Goal: Task Accomplishment & Management: Manage account settings

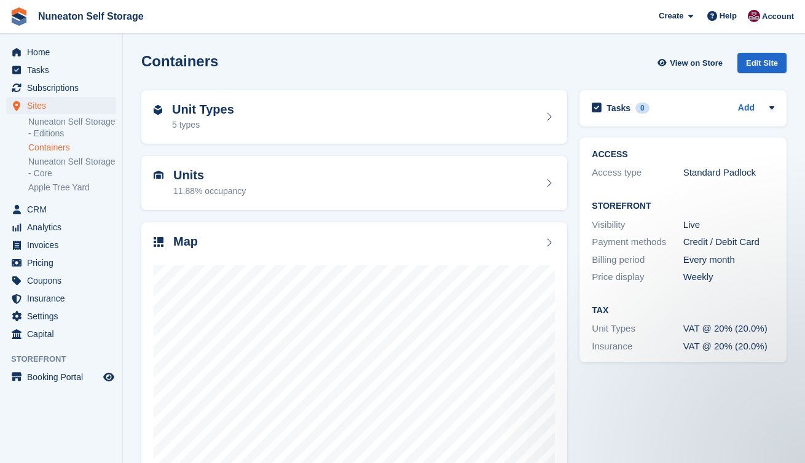
click at [133, 191] on section "Containers View on Store Edit Site Unit Types 5 types Units 11.88% occupancy Ma…" at bounding box center [464, 262] width 682 height 525
click at [136, 214] on div "Units 11.88% occupancy" at bounding box center [354, 183] width 438 height 66
click at [128, 214] on section "Containers View on Store Edit Site Unit Types 5 types Units 11.88% occupancy Ma…" at bounding box center [464, 262] width 682 height 525
click at [133, 218] on section "Containers View on Store Edit Site Unit Types 5 types Units 11.88% occupancy Ma…" at bounding box center [464, 262] width 682 height 525
drag, startPoint x: 141, startPoint y: 61, endPoint x: 216, endPoint y: 63, distance: 75.6
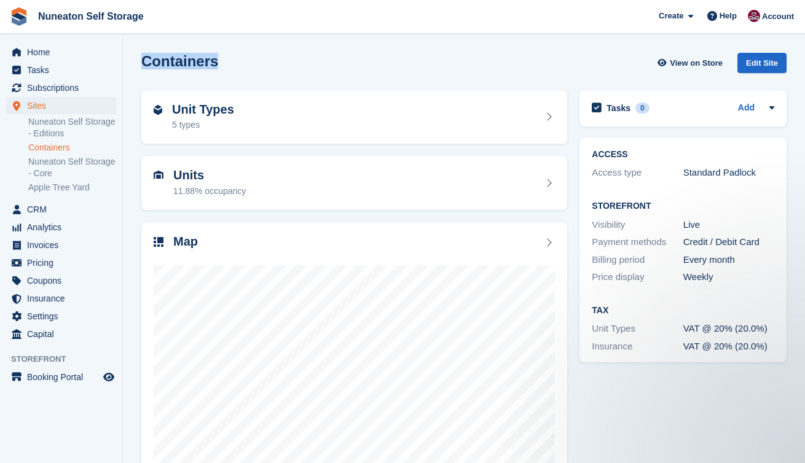
click at [216, 63] on div "Containers View on Store Edit Site" at bounding box center [463, 65] width 657 height 37
click at [216, 63] on div "Containers View on Store Edit Site" at bounding box center [463, 63] width 645 height 20
drag, startPoint x: 222, startPoint y: 63, endPoint x: 143, endPoint y: 59, distance: 79.3
click at [143, 59] on div "Containers View on Store Edit Site" at bounding box center [463, 63] width 645 height 20
click at [143, 59] on h2 "Containers" at bounding box center [179, 61] width 77 height 17
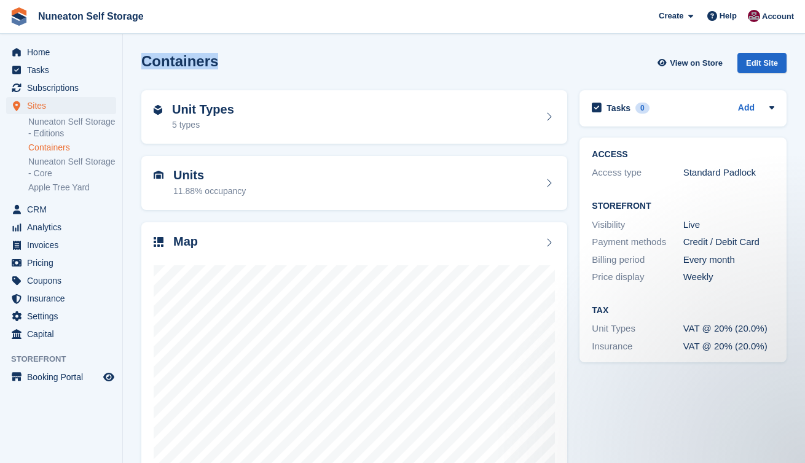
drag, startPoint x: 143, startPoint y: 59, endPoint x: 202, endPoint y: 58, distance: 59.0
click at [202, 59] on h2 "Containers" at bounding box center [179, 61] width 77 height 17
click at [202, 58] on h2 "Containers" at bounding box center [179, 61] width 77 height 17
drag, startPoint x: 224, startPoint y: 59, endPoint x: 141, endPoint y: 59, distance: 82.9
click at [141, 59] on div "Containers View on Store Edit Site" at bounding box center [463, 63] width 645 height 20
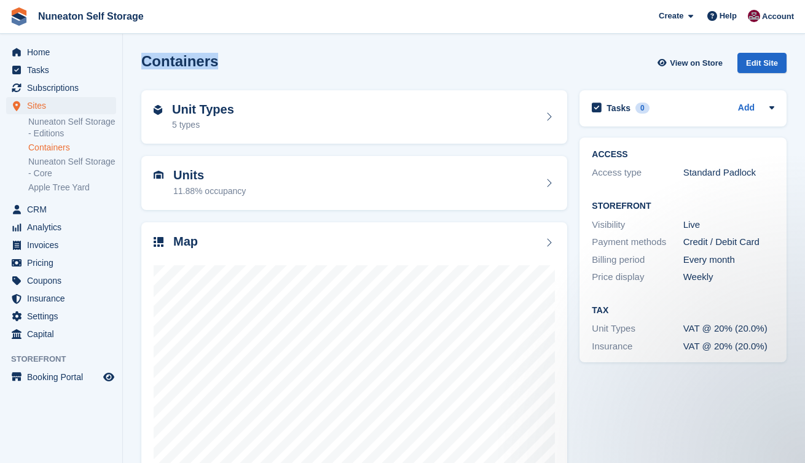
click at [141, 59] on h2 "Containers" at bounding box center [179, 61] width 77 height 17
drag, startPoint x: 141, startPoint y: 59, endPoint x: 184, endPoint y: 59, distance: 42.4
click at [184, 59] on h2 "Containers" at bounding box center [179, 61] width 77 height 17
drag, startPoint x: 219, startPoint y: 60, endPoint x: 144, endPoint y: 62, distance: 74.4
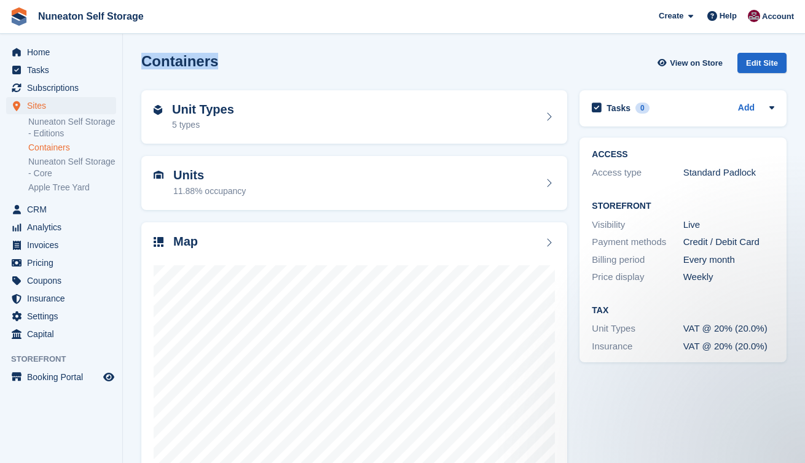
click at [144, 62] on div "Containers View on Store Edit Site" at bounding box center [463, 63] width 645 height 20
click at [144, 62] on h2 "Containers" at bounding box center [179, 61] width 77 height 17
drag, startPoint x: 144, startPoint y: 62, endPoint x: 200, endPoint y: 62, distance: 55.9
click at [200, 62] on h2 "Containers" at bounding box center [179, 61] width 77 height 17
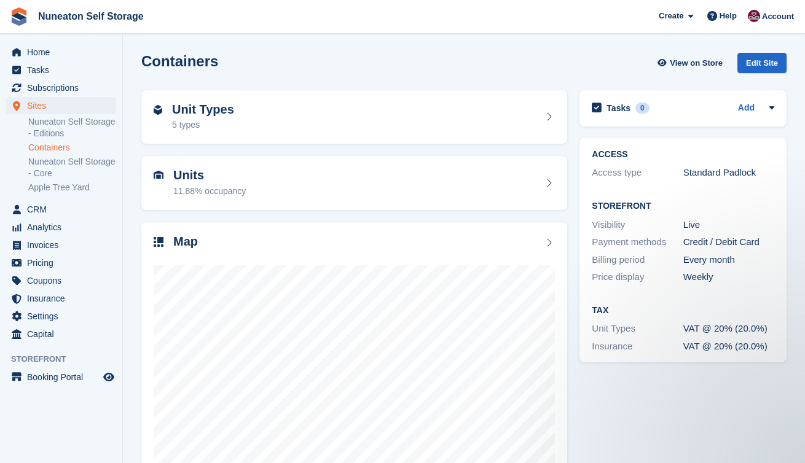
click at [200, 62] on h2 "Containers" at bounding box center [179, 61] width 77 height 17
click at [181, 76] on div "Containers View on Store Edit Site" at bounding box center [463, 65] width 657 height 37
click at [171, 66] on h2 "Containers" at bounding box center [179, 61] width 77 height 17
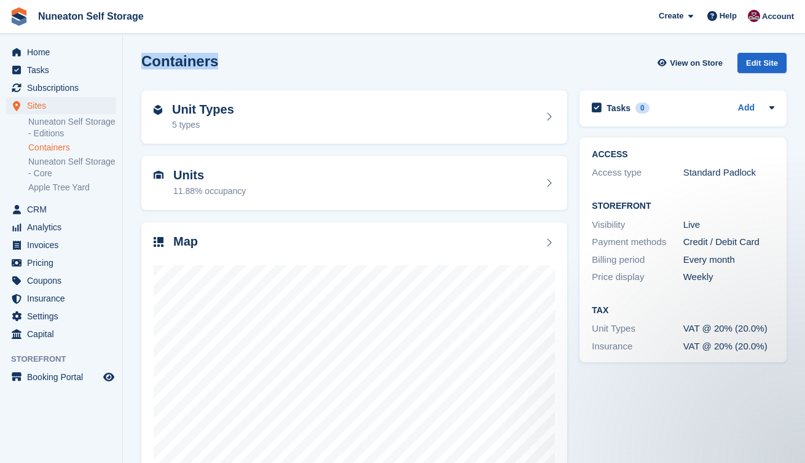
click at [171, 66] on h2 "Containers" at bounding box center [179, 61] width 77 height 17
click at [157, 70] on div "Containers View on Store Edit Site" at bounding box center [463, 63] width 645 height 20
click at [164, 63] on h2 "Containers" at bounding box center [179, 61] width 77 height 17
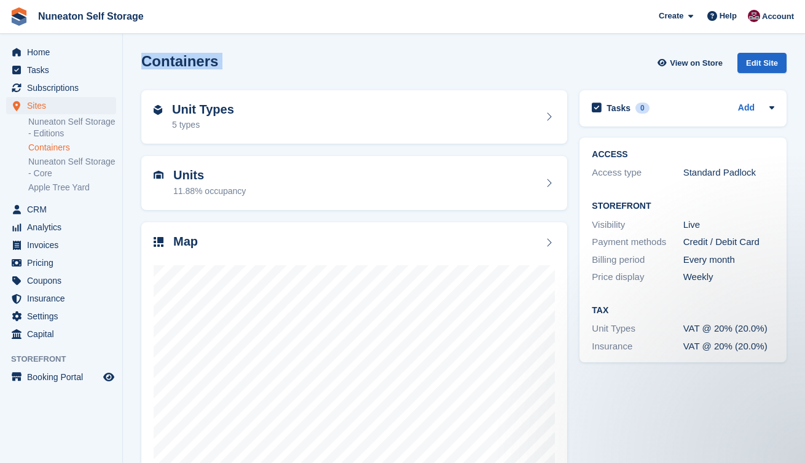
click at [164, 63] on h2 "Containers" at bounding box center [179, 61] width 77 height 17
click at [143, 69] on h2 "Containers" at bounding box center [179, 61] width 77 height 17
click at [170, 61] on h2 "Containers" at bounding box center [179, 61] width 77 height 17
click at [127, 85] on section "Containers View on Store Edit Site Unit Types 5 types Units 11.88% occupancy Ma…" at bounding box center [464, 262] width 682 height 525
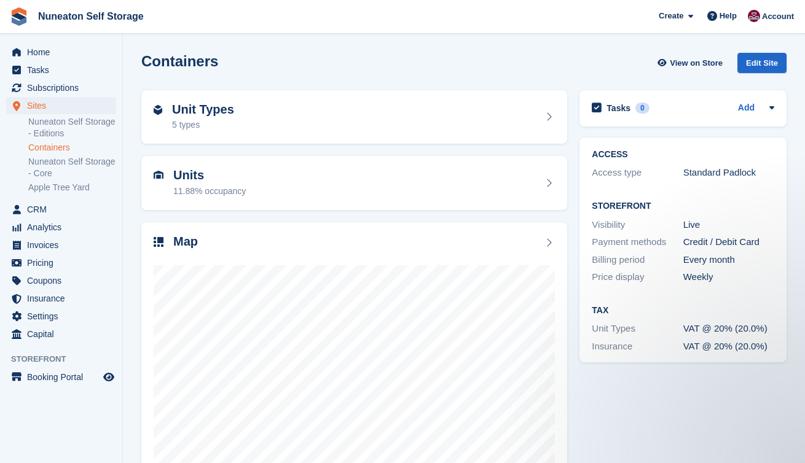
click at [160, 62] on h2 "Containers" at bounding box center [179, 61] width 77 height 17
click at [141, 69] on div "Containers View on Store Edit Site" at bounding box center [463, 63] width 645 height 20
click at [159, 62] on h2 "Containers" at bounding box center [179, 61] width 77 height 17
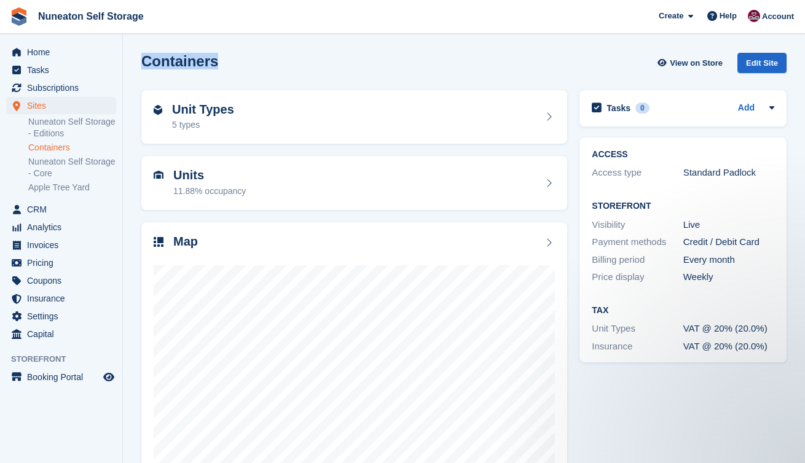
click at [138, 82] on div "Containers View on Store Edit Site" at bounding box center [463, 65] width 657 height 37
click at [155, 68] on h2 "Containers" at bounding box center [179, 61] width 77 height 17
click at [143, 73] on div "Containers View on Store Edit Site" at bounding box center [463, 65] width 657 height 37
click at [159, 61] on h2 "Containers" at bounding box center [179, 61] width 77 height 17
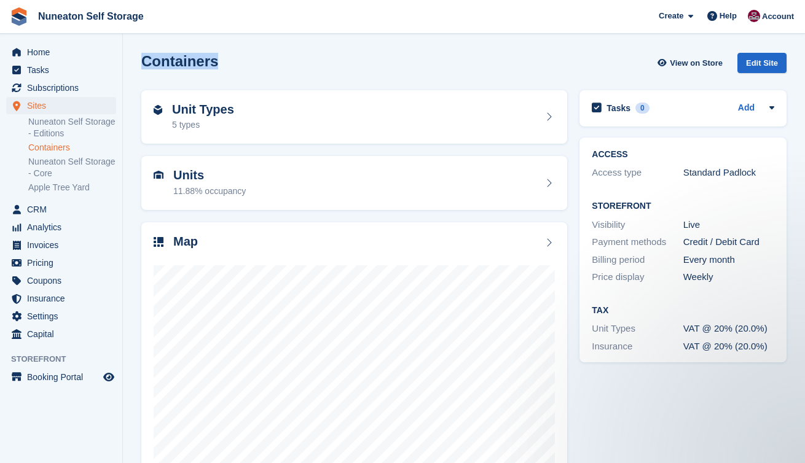
click at [159, 61] on h2 "Containers" at bounding box center [179, 61] width 77 height 17
click at [141, 68] on h2 "Containers" at bounding box center [179, 61] width 77 height 17
click at [166, 63] on h2 "Containers" at bounding box center [179, 61] width 77 height 17
click at [135, 80] on div "Containers View on Store Edit Site" at bounding box center [463, 65] width 657 height 37
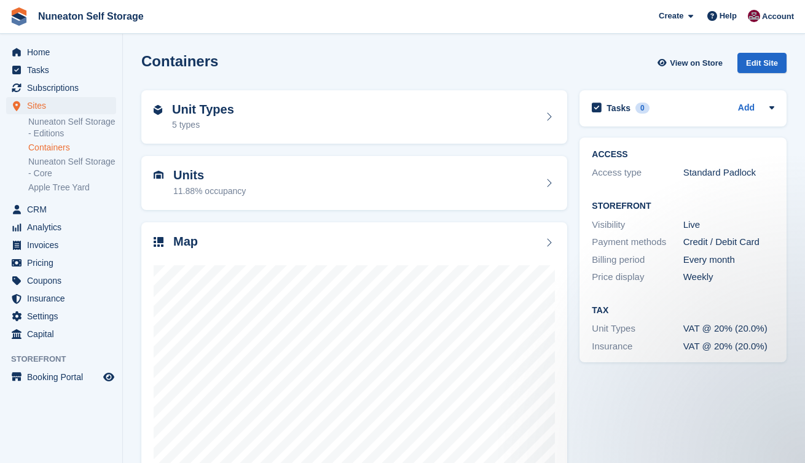
click at [158, 67] on h2 "Containers" at bounding box center [179, 61] width 77 height 17
click at [147, 80] on div "Containers View on Store Edit Site" at bounding box center [463, 65] width 657 height 37
click at [166, 57] on h2 "Containers" at bounding box center [179, 61] width 77 height 17
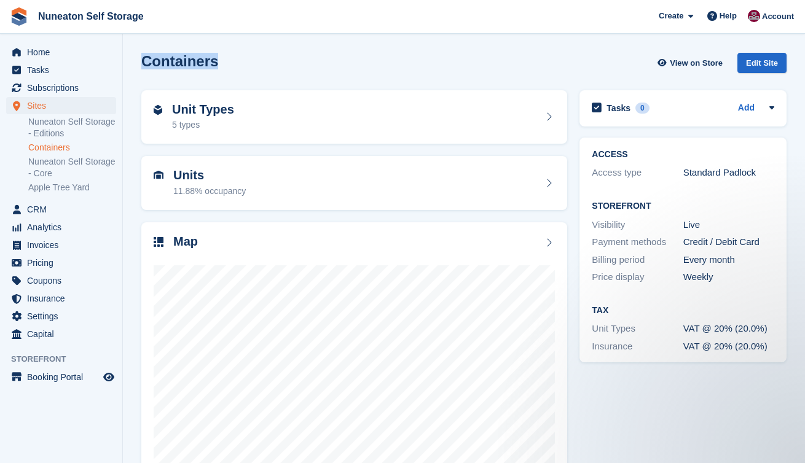
click at [139, 75] on div "Containers View on Store Edit Site" at bounding box center [463, 65] width 657 height 37
click at [166, 60] on h2 "Containers" at bounding box center [179, 61] width 77 height 17
click at [139, 73] on div "Containers View on Store Edit Site" at bounding box center [463, 65] width 657 height 37
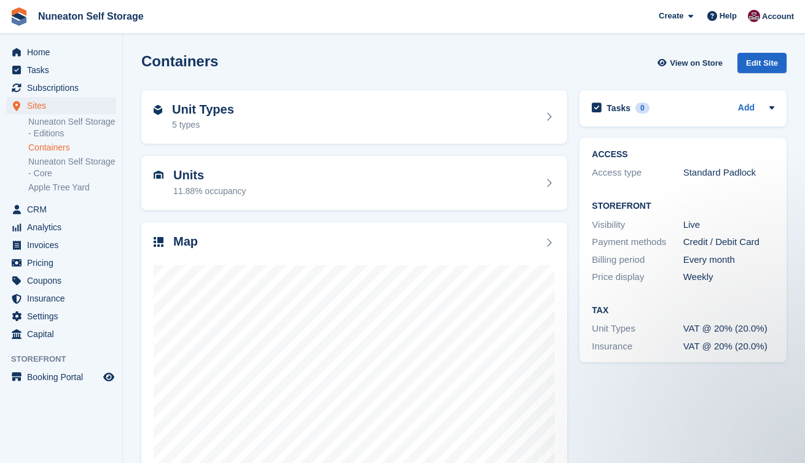
click at [131, 130] on section "Containers View on Store Edit Site Unit Types 5 types Units 11.88% occupancy Ma…" at bounding box center [464, 262] width 682 height 525
click at [575, 134] on div "ACCESS Access type Standard Padlock Storefront Visibility Live Payment methods …" at bounding box center [682, 250] width 219 height 238
click at [575, 133] on div "ACCESS Access type Standard Padlock Storefront Visibility Live Payment methods …" at bounding box center [682, 250] width 219 height 238
click at [570, 151] on div "Units 11.88% occupancy" at bounding box center [354, 183] width 438 height 66
click at [573, 151] on div "Units 11.88% occupancy" at bounding box center [354, 183] width 438 height 66
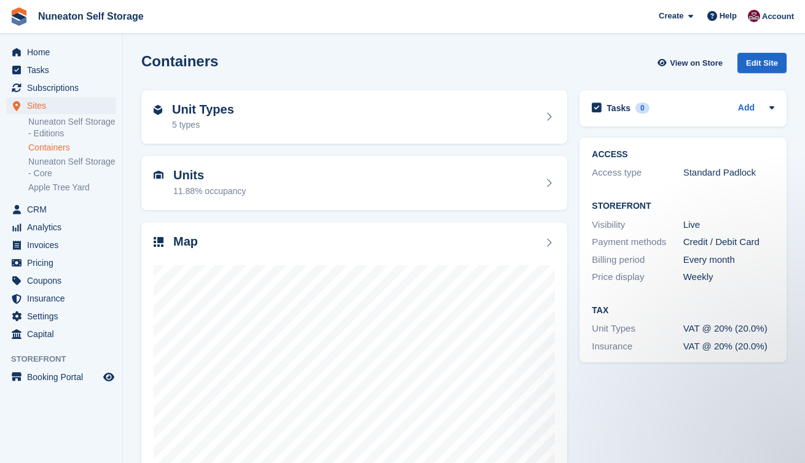
click at [576, 131] on div "ACCESS Access type Standard Padlock Storefront Visibility Live Payment methods …" at bounding box center [682, 250] width 219 height 238
click at [575, 136] on div "ACCESS Access type Standard Padlock Storefront Visibility Live Payment methods …" at bounding box center [682, 250] width 219 height 238
click at [573, 149] on div "ACCESS Access type Standard Padlock Storefront Visibility Live Payment methods …" at bounding box center [682, 250] width 219 height 238
click at [572, 216] on div "Map" at bounding box center [354, 365] width 438 height 299
click at [572, 153] on div "Units 11.88% occupancy" at bounding box center [354, 183] width 438 height 66
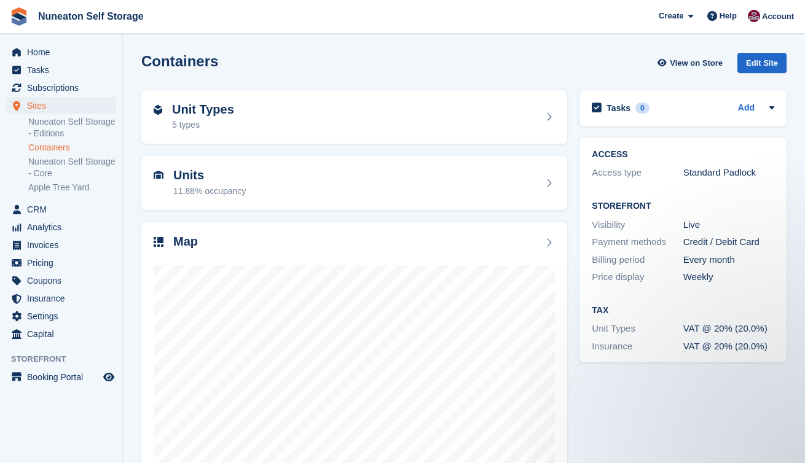
click at [575, 218] on div "ACCESS Access type Standard Padlock Storefront Visibility Live Payment methods …" at bounding box center [682, 250] width 219 height 238
click at [573, 151] on div "ACCESS Access type Standard Padlock Storefront Visibility Live Payment methods …" at bounding box center [682, 250] width 219 height 238
click at [574, 131] on div "ACCESS Access type Standard Padlock Storefront Visibility Live Payment methods …" at bounding box center [682, 250] width 219 height 238
click at [573, 216] on div "Map" at bounding box center [354, 365] width 438 height 299
click at [133, 149] on section "Containers View on Store Edit Site Unit Types 5 types Units 11.88% occupancy Ma…" at bounding box center [464, 262] width 682 height 525
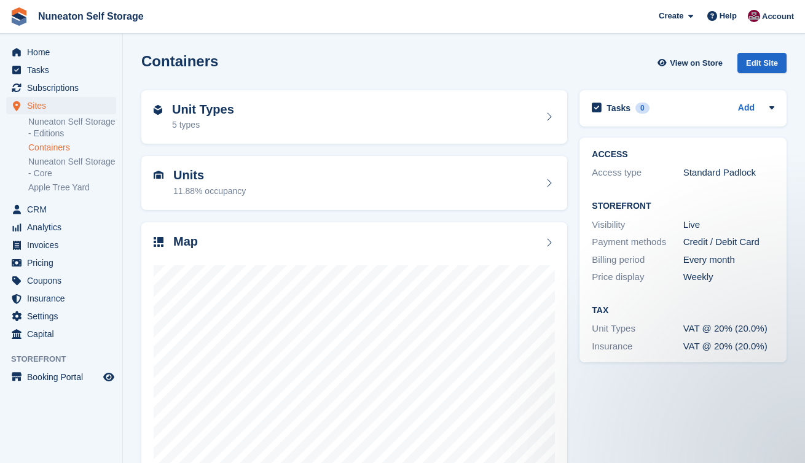
click at [131, 149] on section "Containers View on Store Edit Site Unit Types 5 types Units 11.88% occupancy Ma…" at bounding box center [464, 262] width 682 height 525
click at [576, 131] on div "ACCESS Access type Standard Padlock Storefront Visibility Live Payment methods …" at bounding box center [682, 250] width 219 height 238
click at [574, 146] on div "ACCESS Access type Standard Padlock Storefront Visibility Live Payment methods …" at bounding box center [682, 250] width 219 height 238
click at [572, 213] on div "Units 11.88% occupancy" at bounding box center [354, 183] width 438 height 66
click at [135, 147] on section "Containers View on Store Edit Site Unit Types 5 types Units 11.88% occupancy Ma…" at bounding box center [464, 262] width 682 height 525
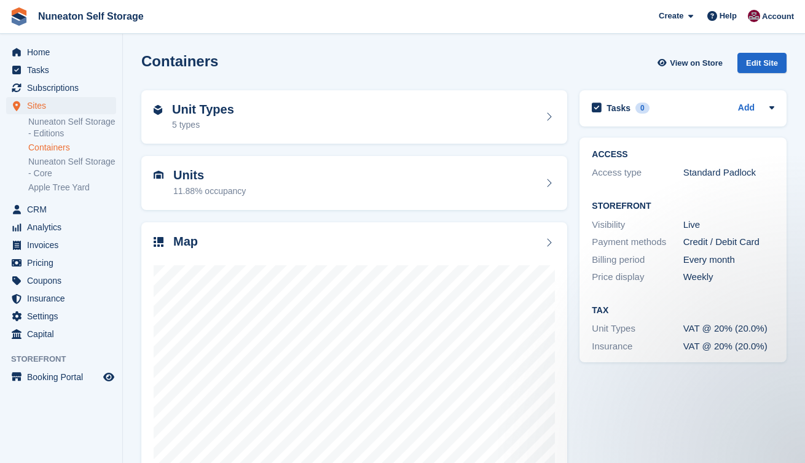
click at [133, 208] on section "Containers View on Store Edit Site Unit Types 5 types Units 11.88% occupancy Ma…" at bounding box center [464, 262] width 682 height 525
click at [570, 150] on div "Units 11.88% occupancy" at bounding box center [354, 183] width 438 height 66
click at [574, 218] on div "ACCESS Access type Standard Padlock Storefront Visibility Live Payment methods …" at bounding box center [682, 250] width 219 height 238
click at [575, 214] on div "ACCESS Access type Standard Padlock Storefront Visibility Live Payment methods …" at bounding box center [682, 250] width 219 height 238
click at [130, 152] on section "Containers View on Store Edit Site Unit Types 5 types Units 11.88% occupancy Ma…" at bounding box center [464, 262] width 682 height 525
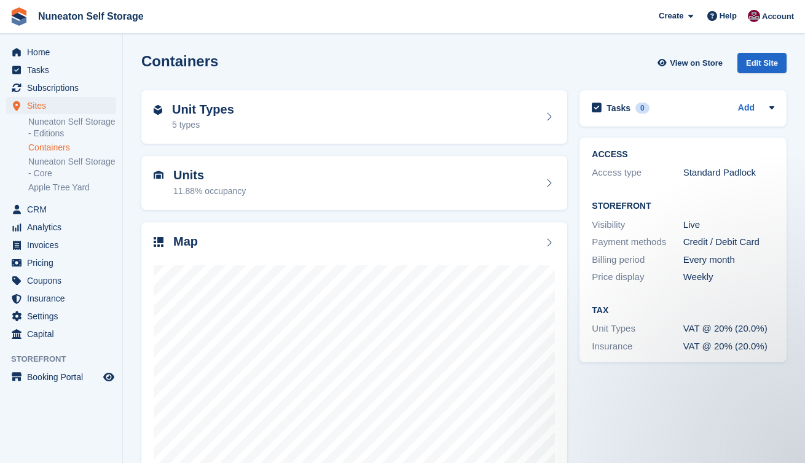
click at [128, 144] on section "Containers View on Store Edit Site Unit Types 5 types Units 11.88% occupancy Ma…" at bounding box center [464, 262] width 682 height 525
click at [130, 149] on section "Containers View on Store Edit Site Unit Types 5 types Units 11.88% occupancy Ma…" at bounding box center [464, 262] width 682 height 525
drag, startPoint x: 143, startPoint y: 60, endPoint x: 225, endPoint y: 60, distance: 82.3
click at [225, 60] on div "Containers View on Store Edit Site" at bounding box center [463, 63] width 645 height 20
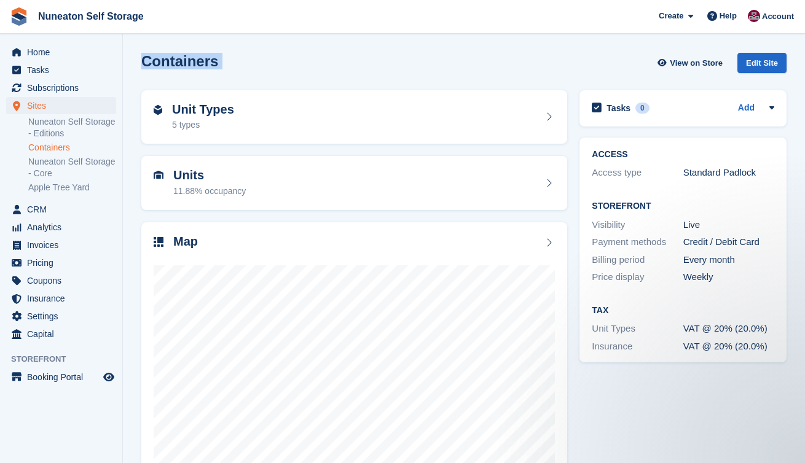
drag, startPoint x: 225, startPoint y: 60, endPoint x: 142, endPoint y: 61, distance: 83.6
click at [142, 61] on div "Containers View on Store Edit Site" at bounding box center [463, 63] width 645 height 20
click at [142, 61] on h2 "Containers" at bounding box center [179, 61] width 77 height 17
drag, startPoint x: 142, startPoint y: 61, endPoint x: 192, endPoint y: 60, distance: 50.4
click at [193, 61] on h2 "Containers" at bounding box center [179, 61] width 77 height 17
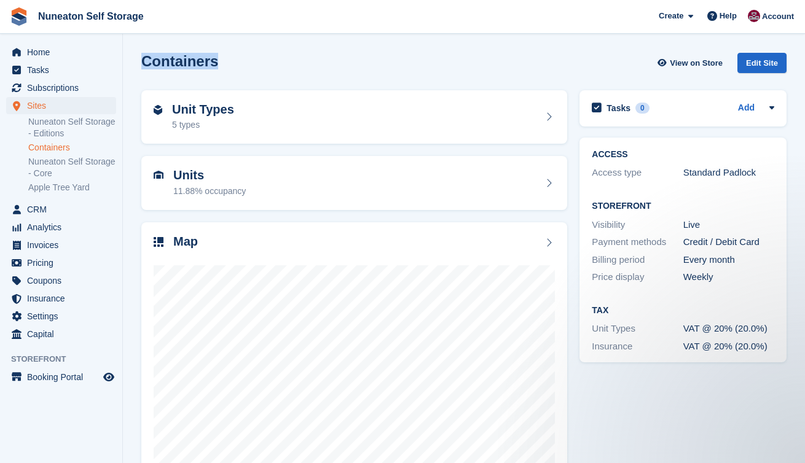
click at [192, 60] on h2 "Containers" at bounding box center [179, 61] width 77 height 17
drag, startPoint x: 218, startPoint y: 63, endPoint x: 145, endPoint y: 62, distance: 72.5
click at [145, 62] on div "Containers View on Store Edit Site" at bounding box center [463, 63] width 645 height 20
click at [145, 62] on h2 "Containers" at bounding box center [179, 61] width 77 height 17
drag, startPoint x: 145, startPoint y: 62, endPoint x: 208, endPoint y: 63, distance: 63.3
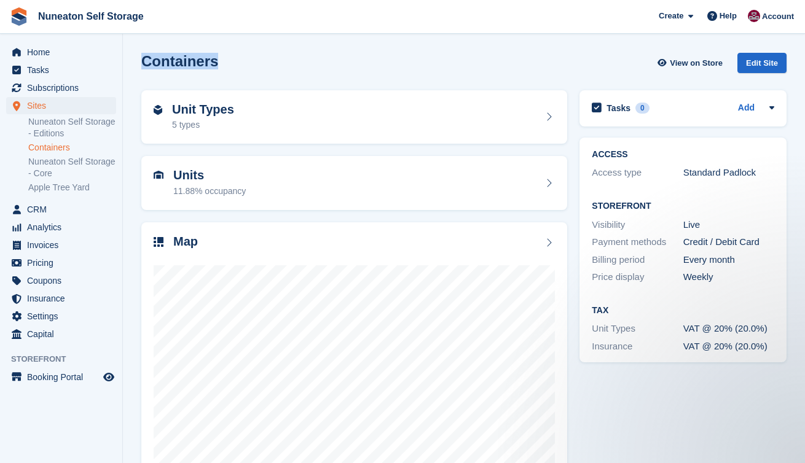
click at [208, 63] on h2 "Containers" at bounding box center [179, 61] width 77 height 17
drag, startPoint x: 229, startPoint y: 62, endPoint x: 145, endPoint y: 59, distance: 84.2
click at [145, 59] on div "Containers View on Store Edit Site" at bounding box center [463, 63] width 645 height 20
click at [145, 59] on h2 "Containers" at bounding box center [179, 61] width 77 height 17
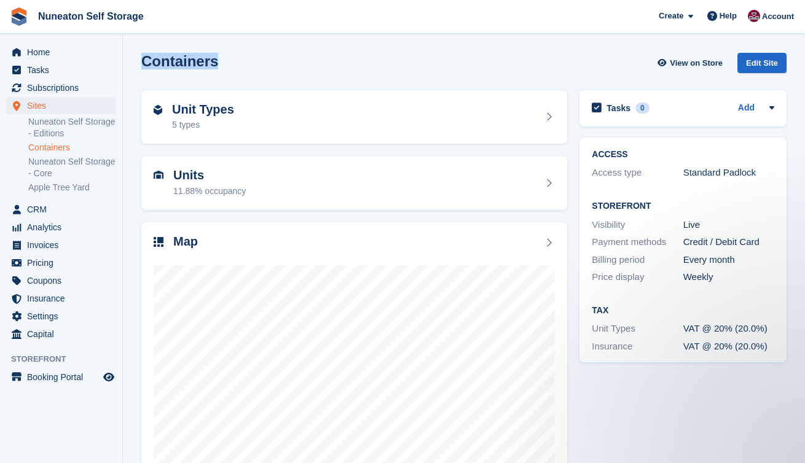
drag, startPoint x: 145, startPoint y: 59, endPoint x: 194, endPoint y: 59, distance: 49.2
click at [194, 59] on h2 "Containers" at bounding box center [179, 61] width 77 height 17
click at [571, 133] on div "Unit Types 5 types" at bounding box center [354, 117] width 438 height 66
click at [571, 218] on div "Map" at bounding box center [354, 365] width 438 height 299
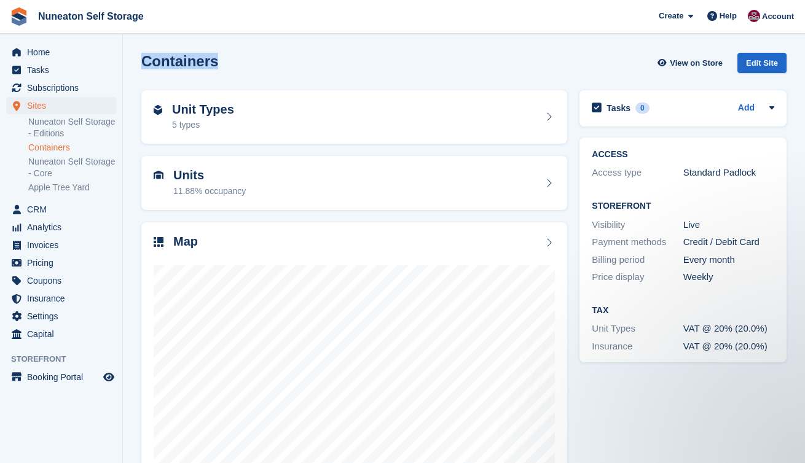
drag, startPoint x: 143, startPoint y: 61, endPoint x: 218, endPoint y: 66, distance: 75.7
click at [218, 66] on div "Containers View on Store Edit Site" at bounding box center [463, 63] width 645 height 20
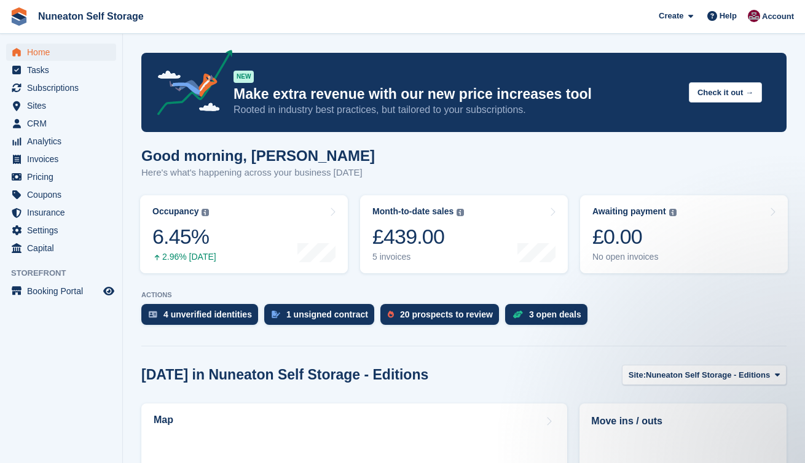
click at [247, 147] on h1 "Good morning, Chris" at bounding box center [257, 155] width 233 height 17
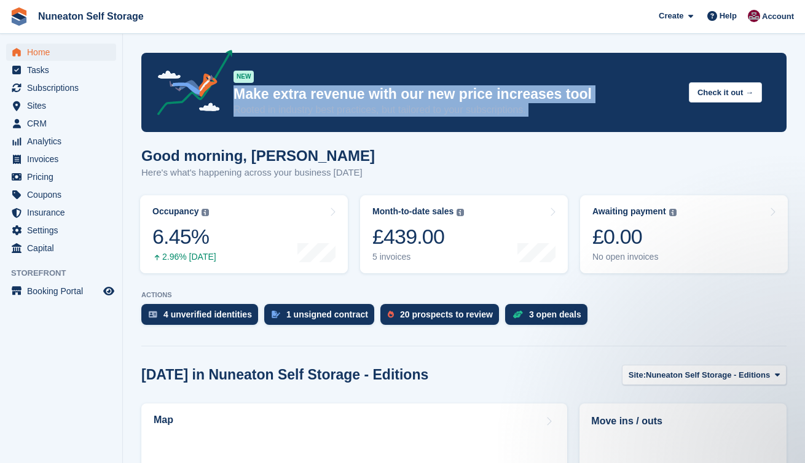
drag, startPoint x: 370, startPoint y: 74, endPoint x: 435, endPoint y: 133, distance: 88.3
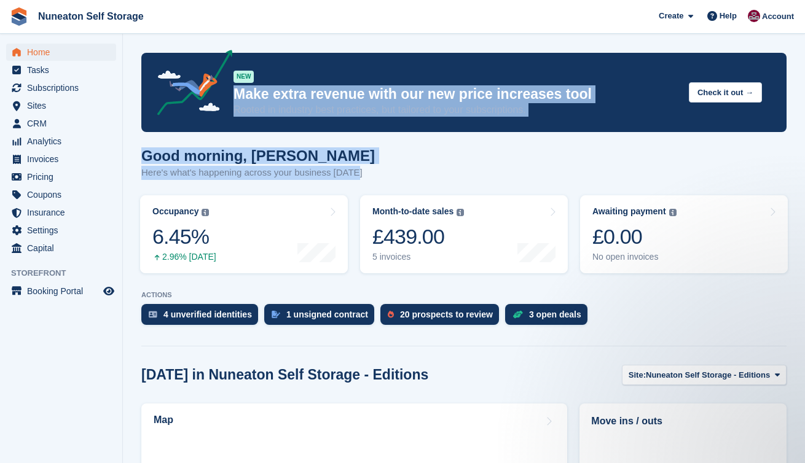
drag, startPoint x: 394, startPoint y: 170, endPoint x: 272, endPoint y: 70, distance: 158.1
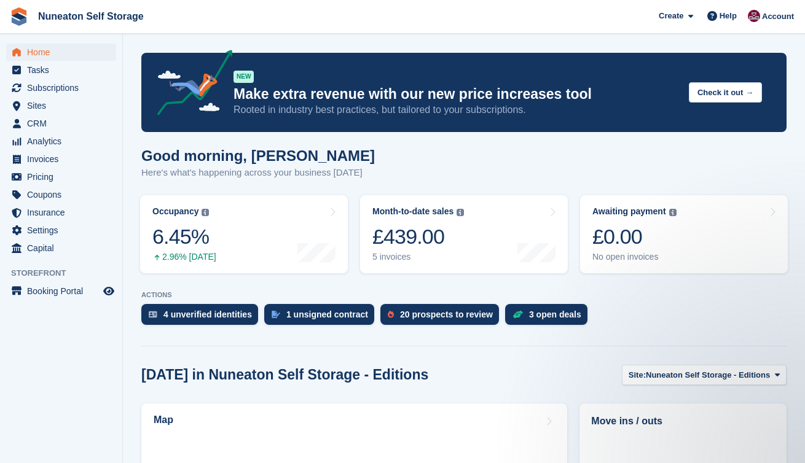
click at [272, 70] on div "NEW Make extra revenue with our new price increases tool Rooted in industry bes…" at bounding box center [455, 92] width 445 height 49
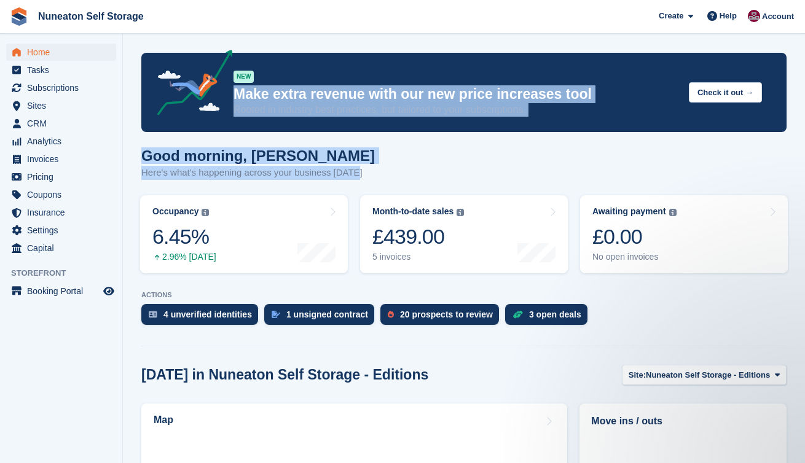
drag, startPoint x: 272, startPoint y: 70, endPoint x: 394, endPoint y: 179, distance: 164.1
click at [394, 179] on div "Good morning, Chris Here's what's happening across your business today" at bounding box center [463, 170] width 645 height 47
drag, startPoint x: 394, startPoint y: 179, endPoint x: 306, endPoint y: 67, distance: 142.7
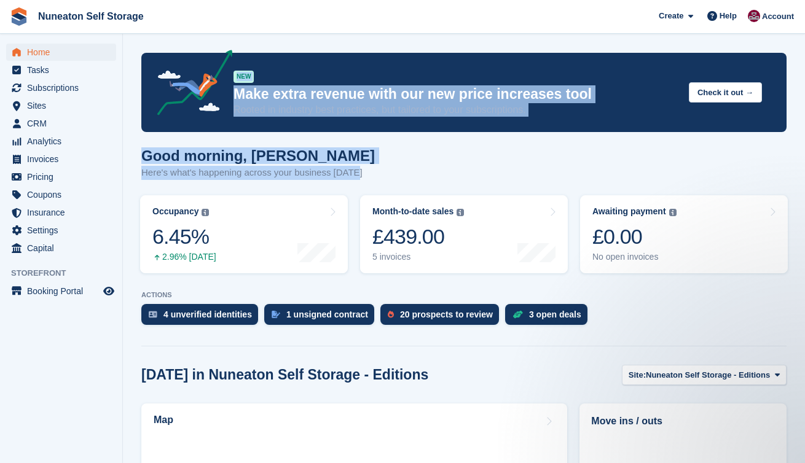
click at [306, 67] on div "NEW Make extra revenue with our new price increases tool Rooted in industry bes…" at bounding box center [463, 92] width 645 height 79
drag, startPoint x: 306, startPoint y: 67, endPoint x: 378, endPoint y: 182, distance: 135.5
click at [378, 182] on div "Good morning, Chris Here's what's happening across your business today" at bounding box center [463, 170] width 645 height 47
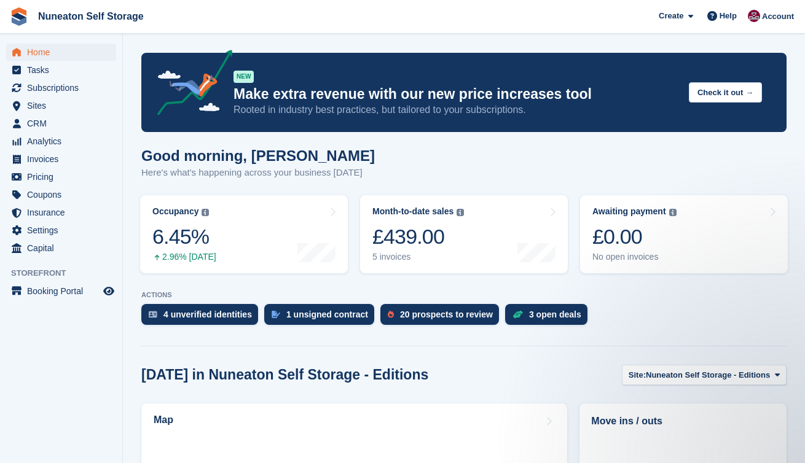
click at [44, 105] on span "Sites" at bounding box center [64, 105] width 74 height 17
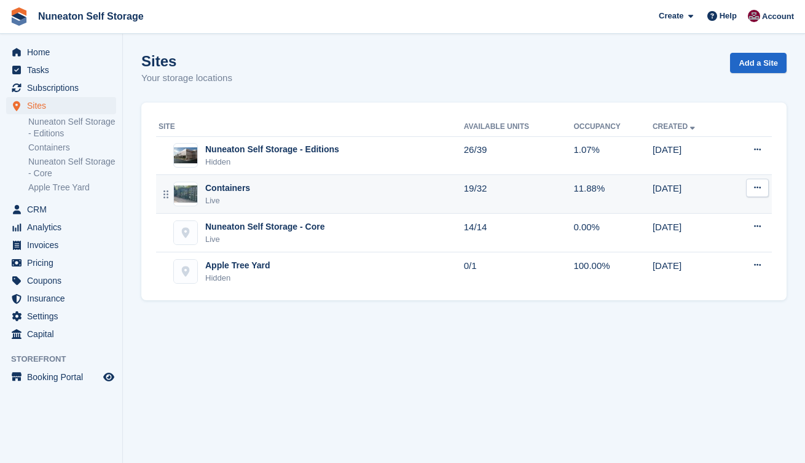
click at [237, 190] on div "Containers" at bounding box center [227, 188] width 45 height 13
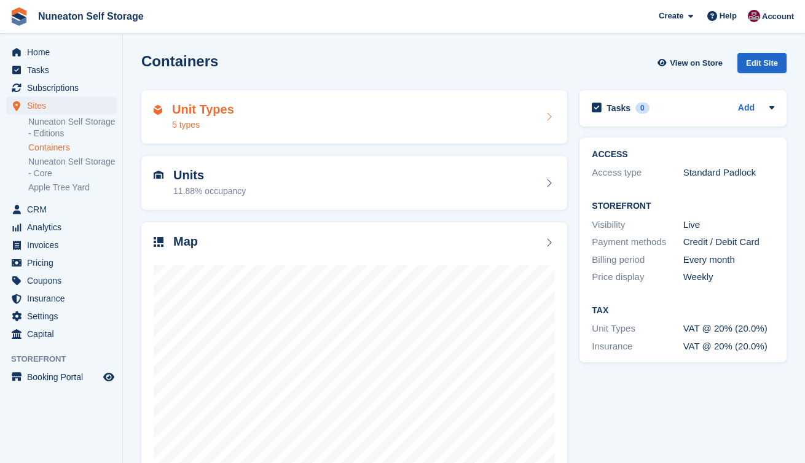
click at [311, 123] on div "Unit Types 5 types" at bounding box center [354, 117] width 401 height 29
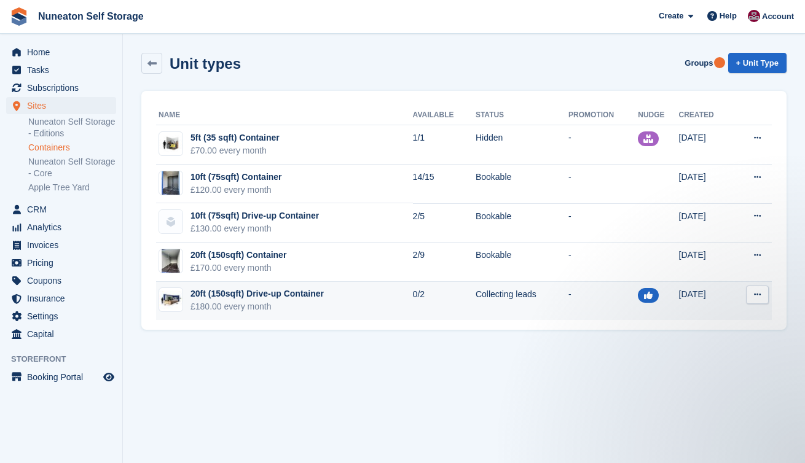
click at [764, 296] on button at bounding box center [757, 295] width 23 height 18
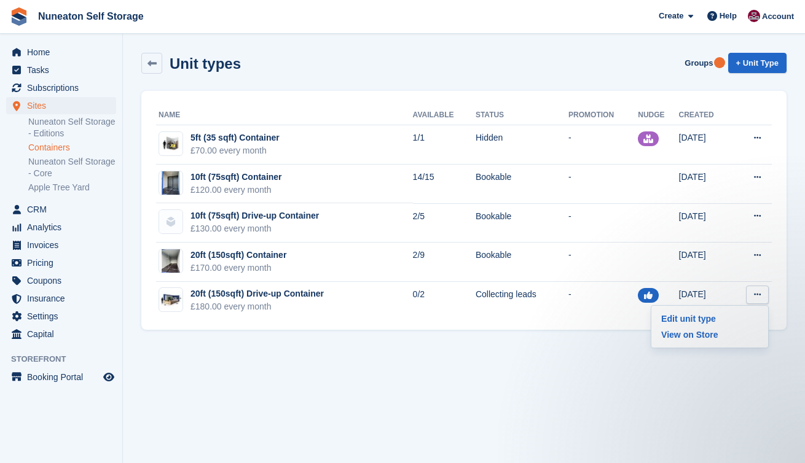
click at [503, 365] on section "Unit types Groups + Unit Type Name Available Status Promotion Nudge Created 5ft…" at bounding box center [464, 231] width 682 height 463
click at [151, 61] on icon at bounding box center [151, 63] width 9 height 9
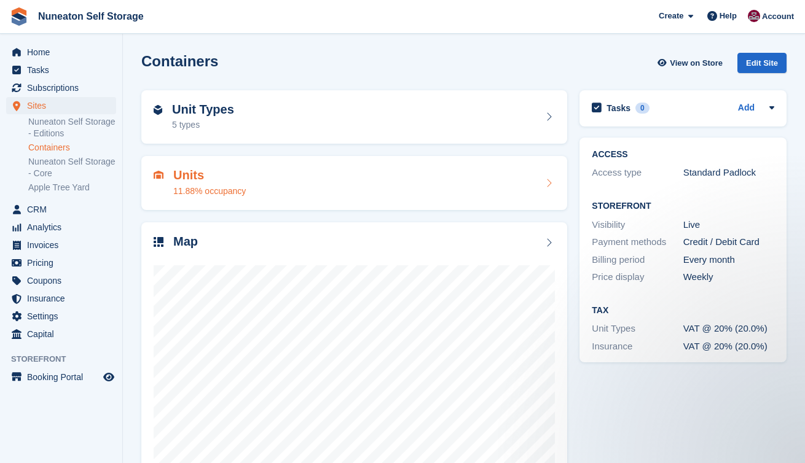
click at [205, 165] on div "Units 11.88% occupancy" at bounding box center [354, 183] width 426 height 54
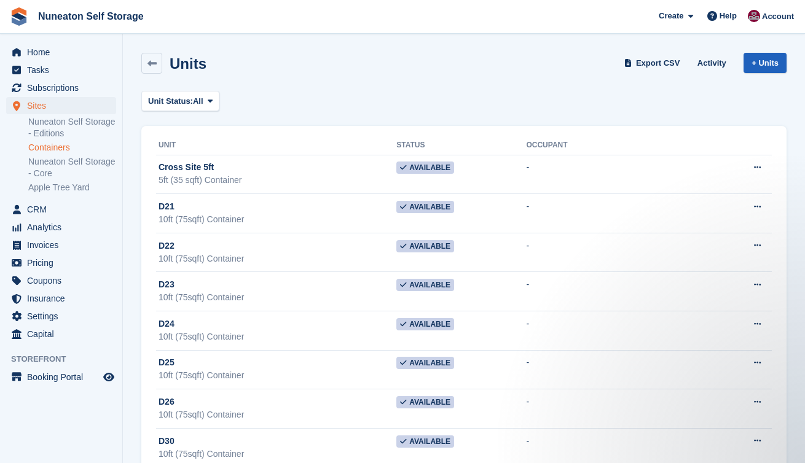
click at [753, 65] on link "+ Units" at bounding box center [764, 63] width 43 height 20
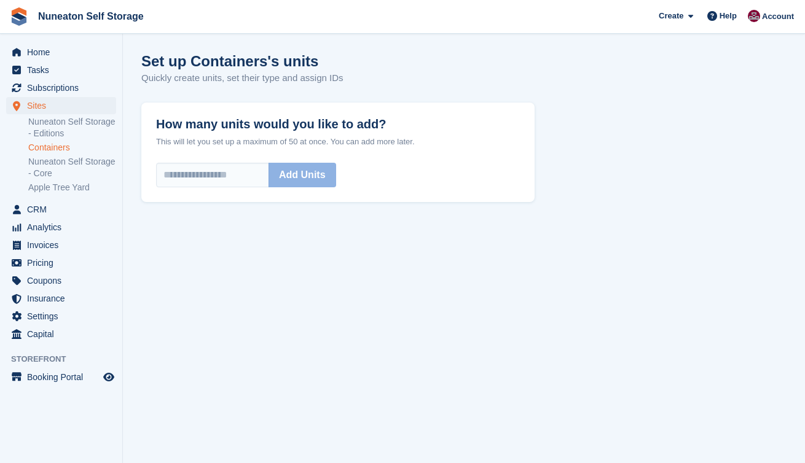
click at [244, 192] on div "How many units would you like to add? This will let you set up a maximum of 50 …" at bounding box center [337, 153] width 393 height 100
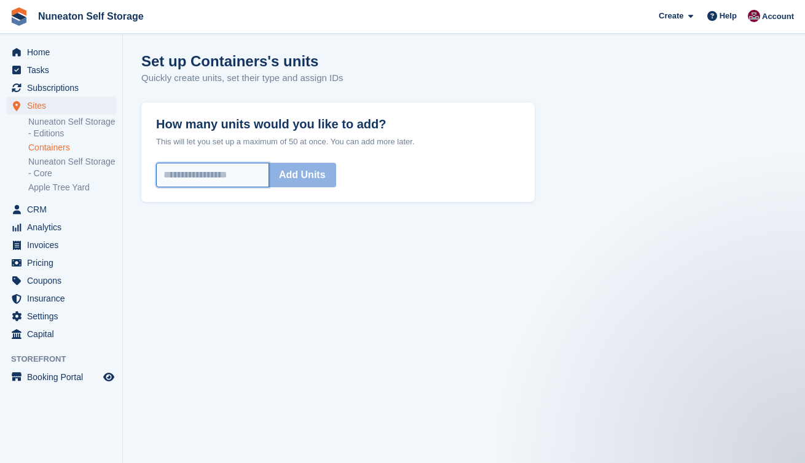
click at [252, 163] on input "How many units would you like to add?" at bounding box center [212, 175] width 113 height 25
click at [252, 163] on input "*" at bounding box center [212, 175] width 113 height 25
type input "*"
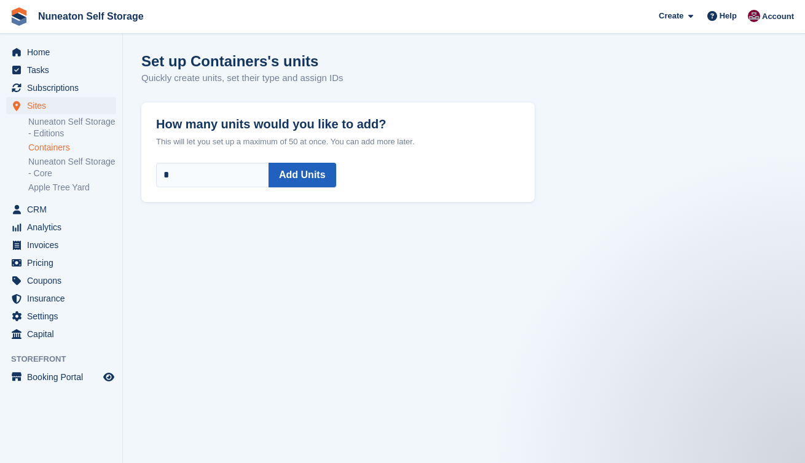
click at [334, 175] on button "Add Units" at bounding box center [303, 175] width 68 height 25
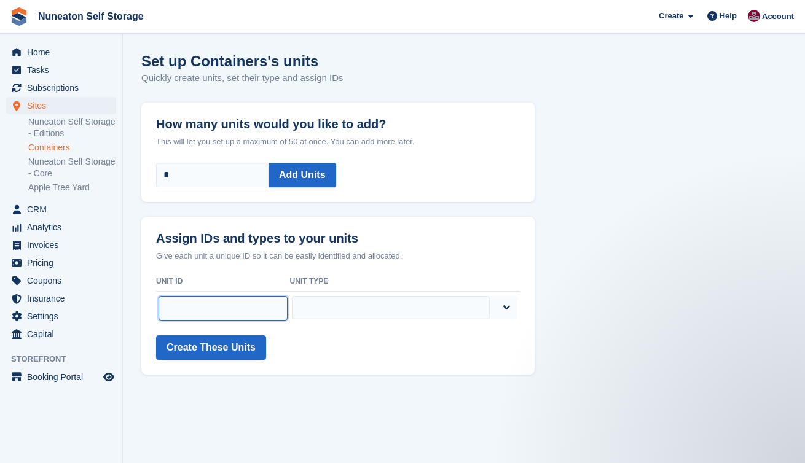
click at [211, 302] on input "text" at bounding box center [223, 308] width 129 height 25
type input "*"
type input "**********"
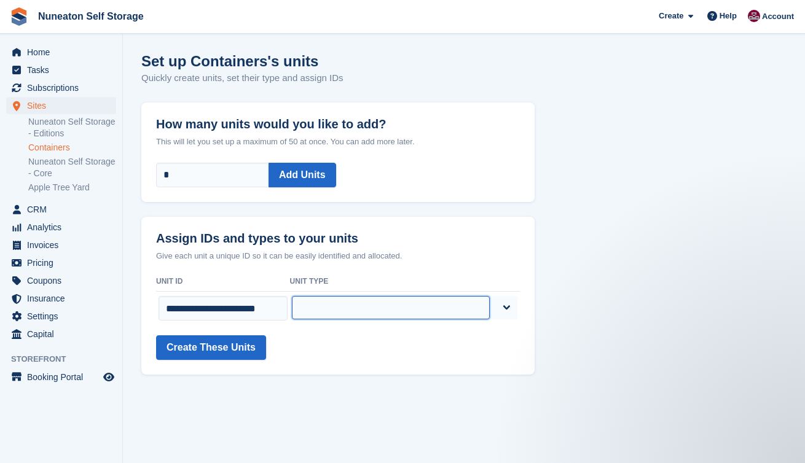
select select "*****"
click at [206, 348] on button "Create These Units" at bounding box center [211, 347] width 110 height 25
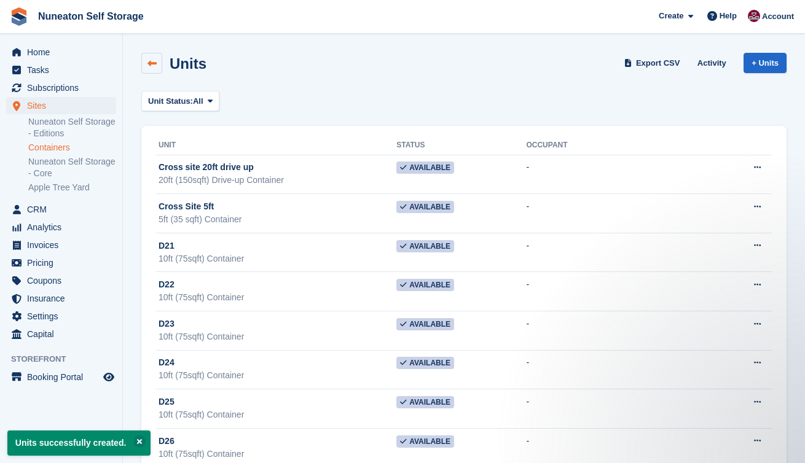
click at [151, 65] on icon at bounding box center [151, 63] width 9 height 9
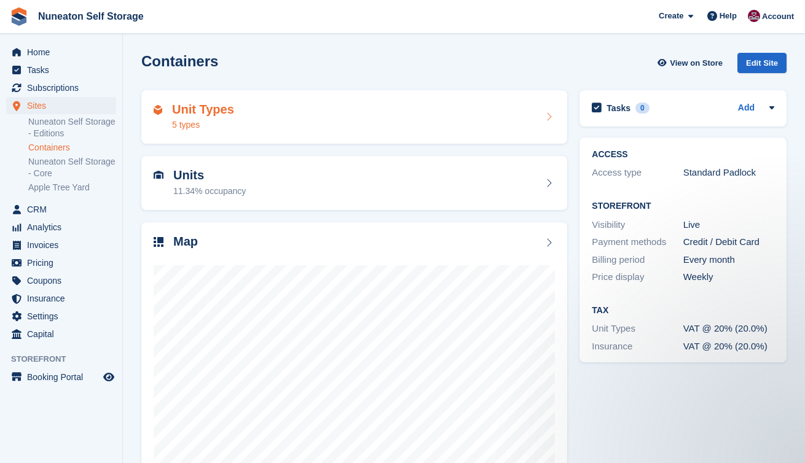
click at [521, 119] on div "Unit Types 5 types" at bounding box center [354, 117] width 401 height 29
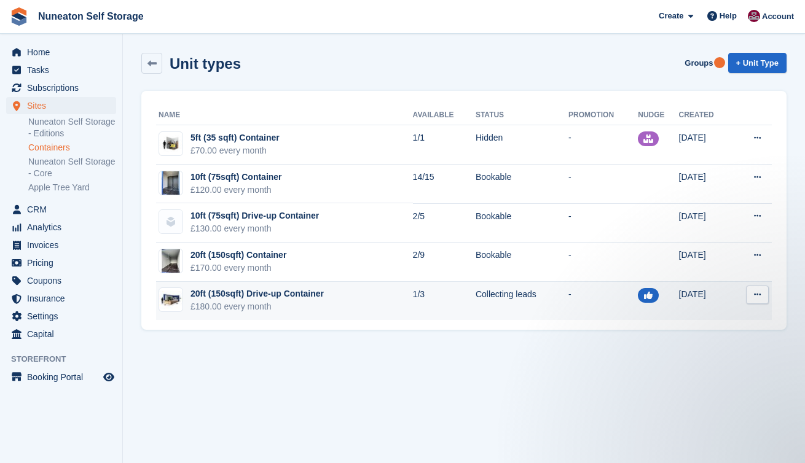
click at [758, 298] on icon at bounding box center [757, 295] width 7 height 8
click at [715, 318] on p "Edit unit type" at bounding box center [709, 319] width 107 height 16
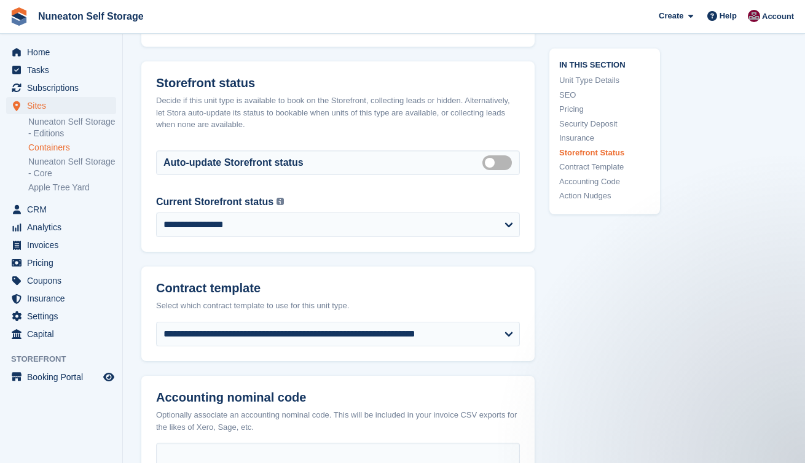
scroll to position [1831, 0]
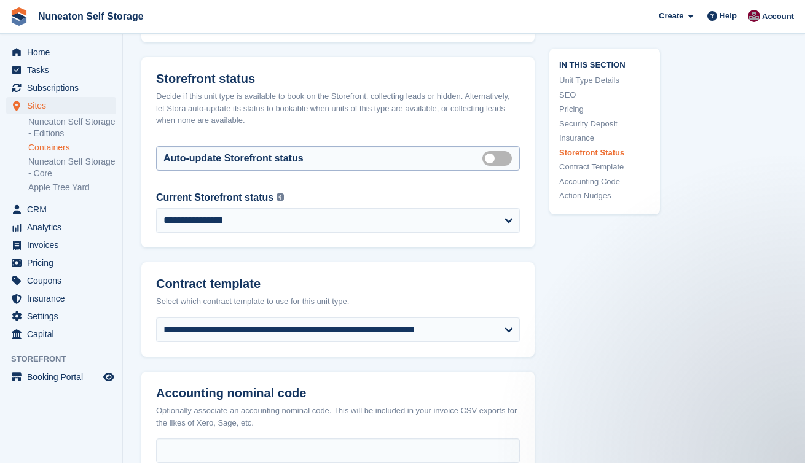
click at [505, 159] on label "Auto manage storefront status" at bounding box center [499, 158] width 34 height 2
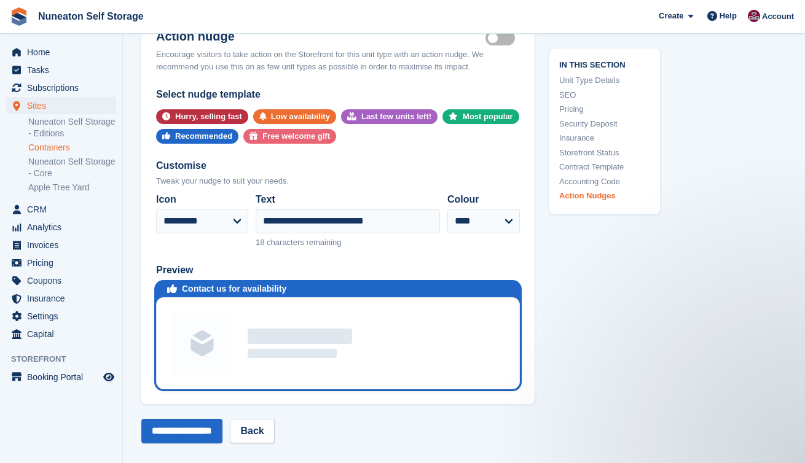
scroll to position [2351, 0]
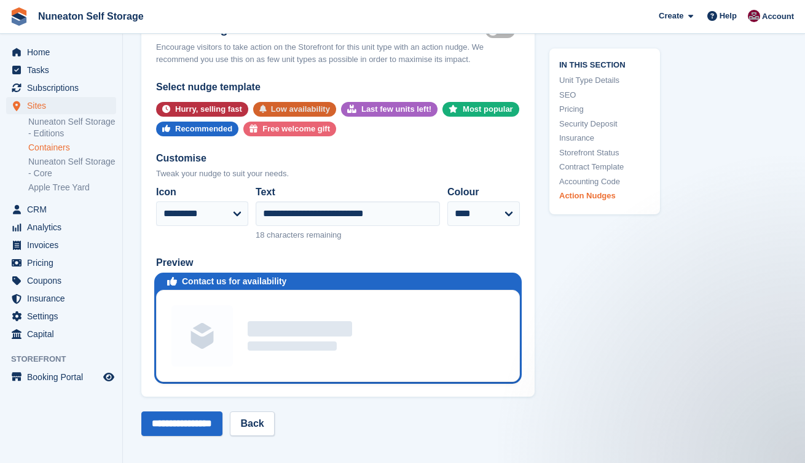
click at [282, 104] on div "Low availability" at bounding box center [300, 109] width 59 height 15
select select "****"
type input "**********"
select select "******"
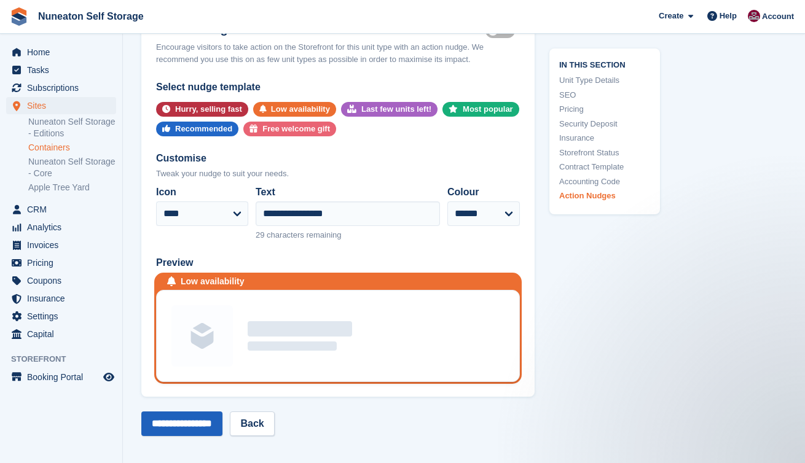
click at [213, 417] on input "**********" at bounding box center [181, 424] width 81 height 25
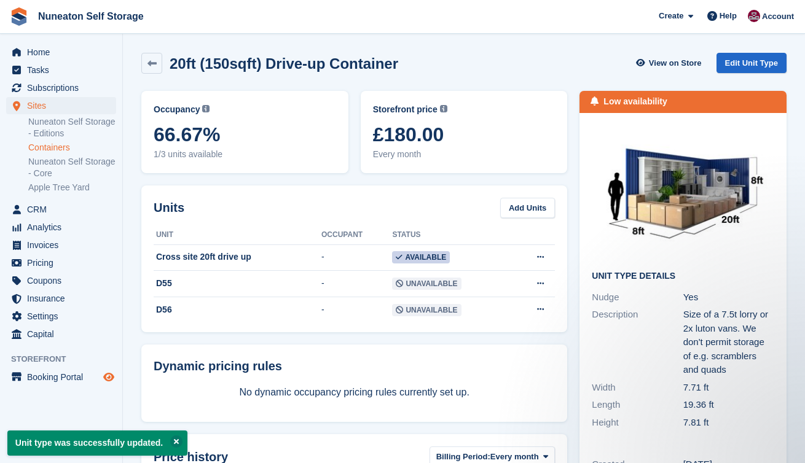
click at [112, 379] on icon "Preview store" at bounding box center [108, 377] width 11 height 10
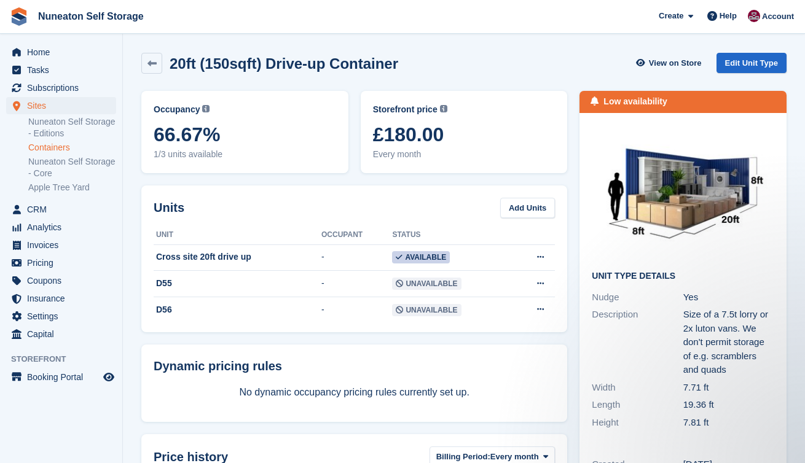
click at [568, 109] on div "Storefront price The price any visitor to your Storefront will be asked to pay.…" at bounding box center [464, 132] width 219 height 95
click at [155, 69] on link at bounding box center [151, 63] width 21 height 21
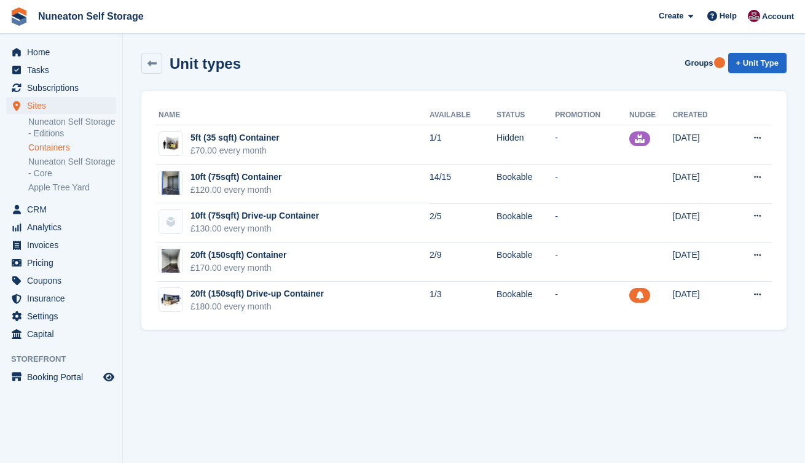
click at [421, 392] on section "Unit types Groups + Unit Type Name Available Status Promotion Nudge Created 5ft…" at bounding box center [464, 231] width 682 height 463
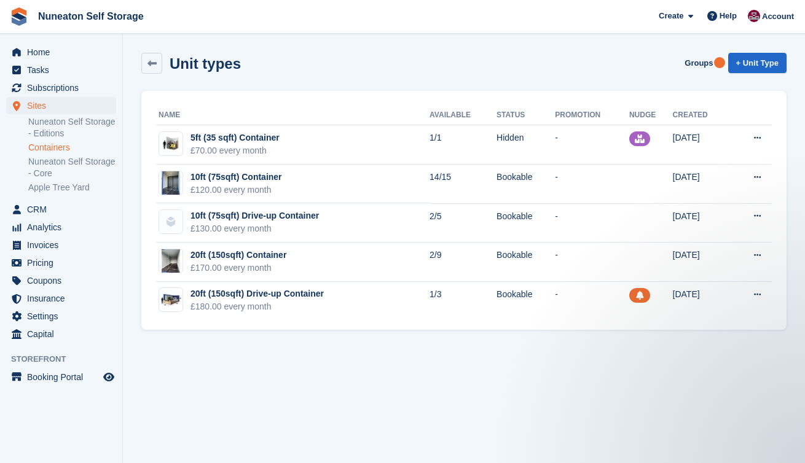
click at [458, 68] on div "Unit types Groups + Unit Type" at bounding box center [463, 63] width 645 height 21
